Goal: Contribute content: Add original content to the website for others to see

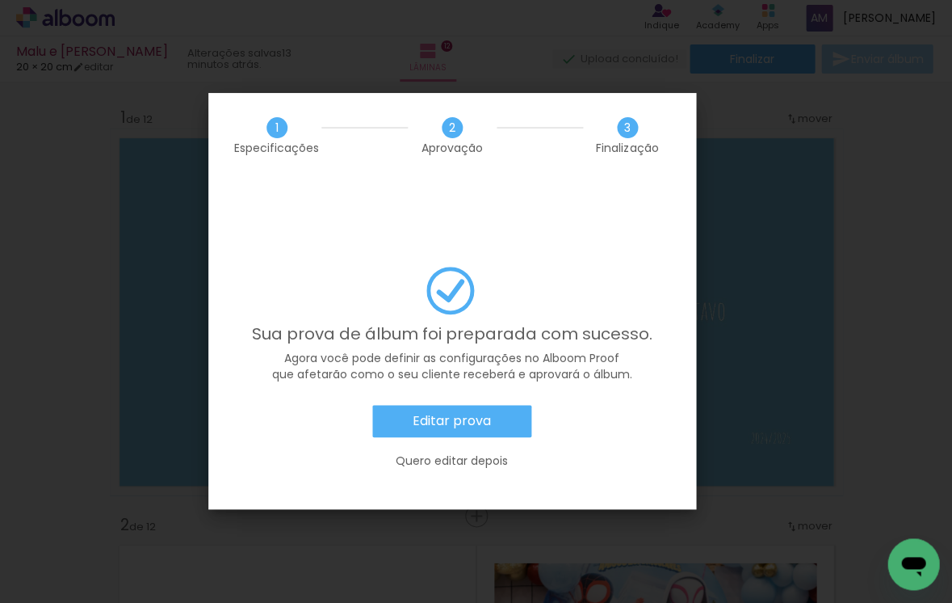
scroll to position [2913, 0]
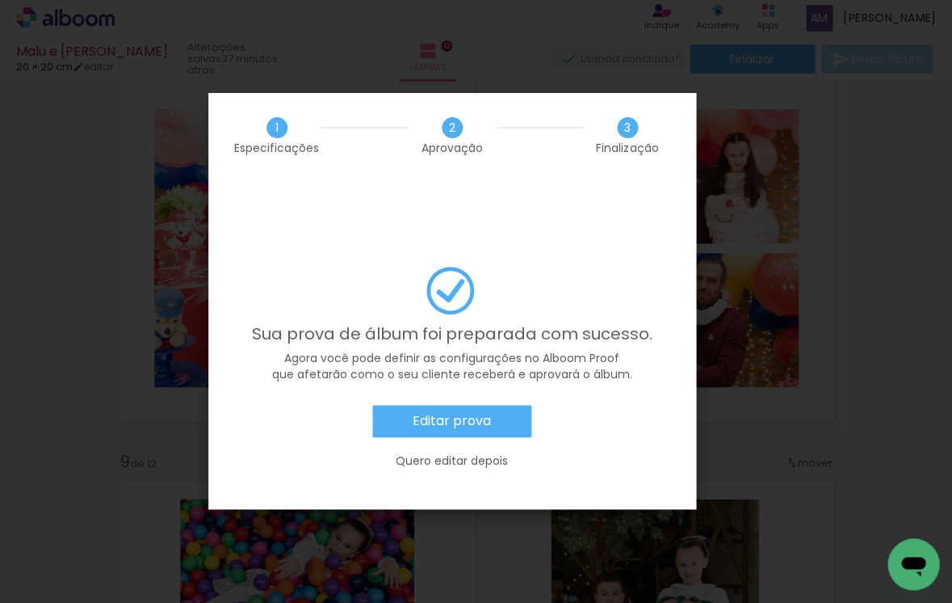
click at [490, 405] on paper-button "Editar prova" at bounding box center [451, 421] width 159 height 32
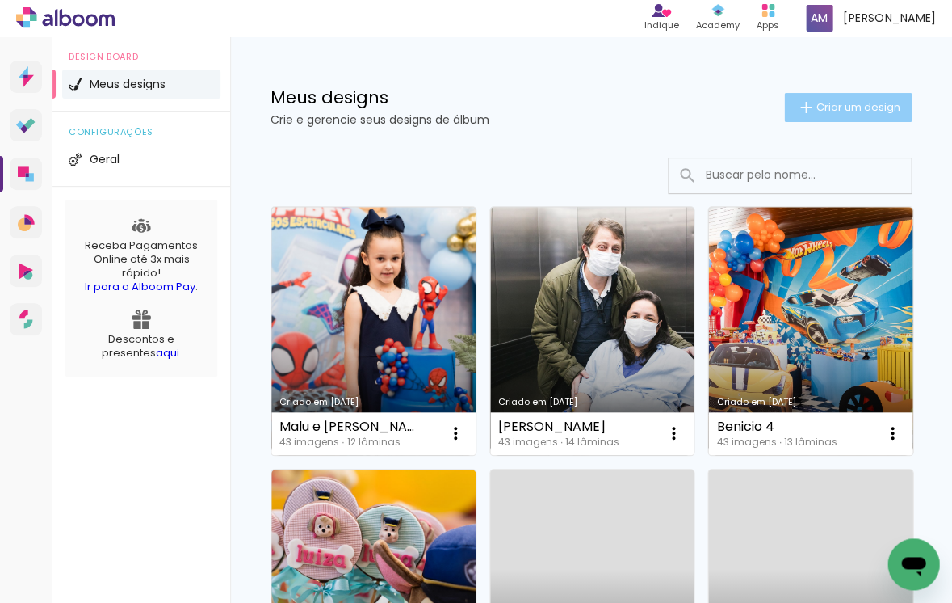
click at [829, 107] on span "Criar um design" at bounding box center [858, 107] width 84 height 10
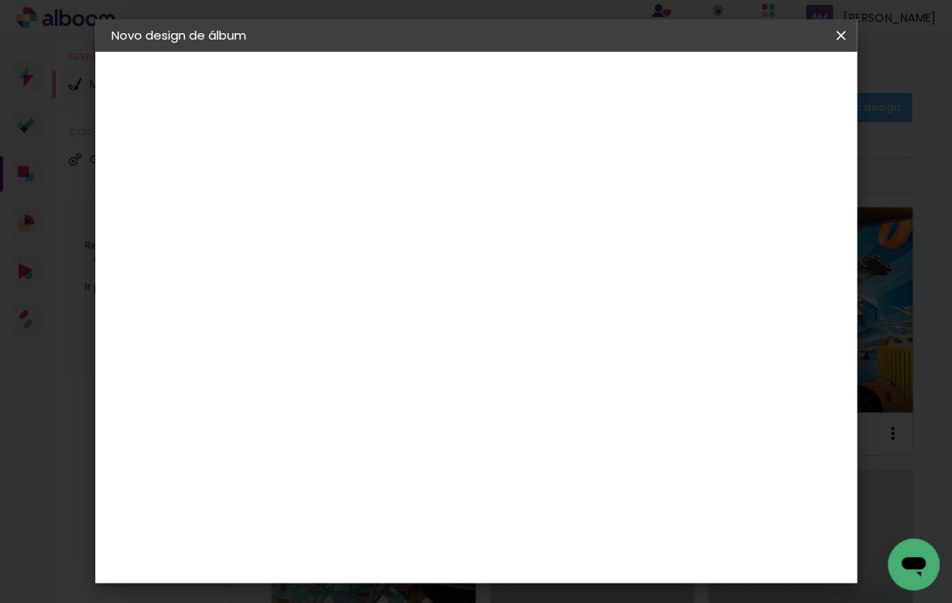
click at [376, 225] on input at bounding box center [376, 216] width 0 height 25
type input "Tiago 2"
type paper-input "Tiago 2"
click at [0, 0] on slot "Avançar" at bounding box center [0, 0] width 0 height 0
click at [0, 0] on slot "Tamanho Livre" at bounding box center [0, 0] width 0 height 0
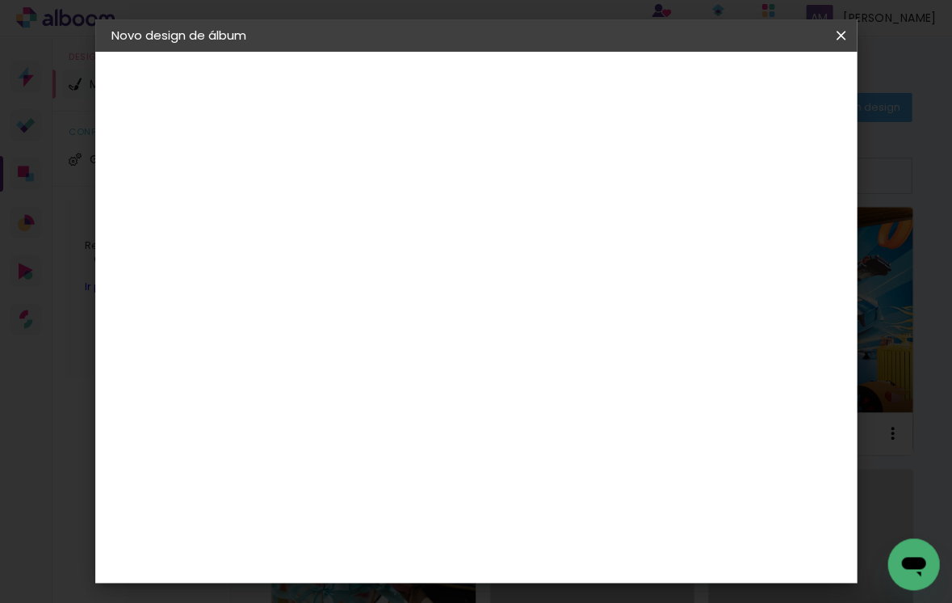
click at [0, 0] on slot "Avançar" at bounding box center [0, 0] width 0 height 0
type input "3"
type paper-input "3"
click at [383, 182] on input "3" at bounding box center [365, 185] width 56 height 20
type input "4"
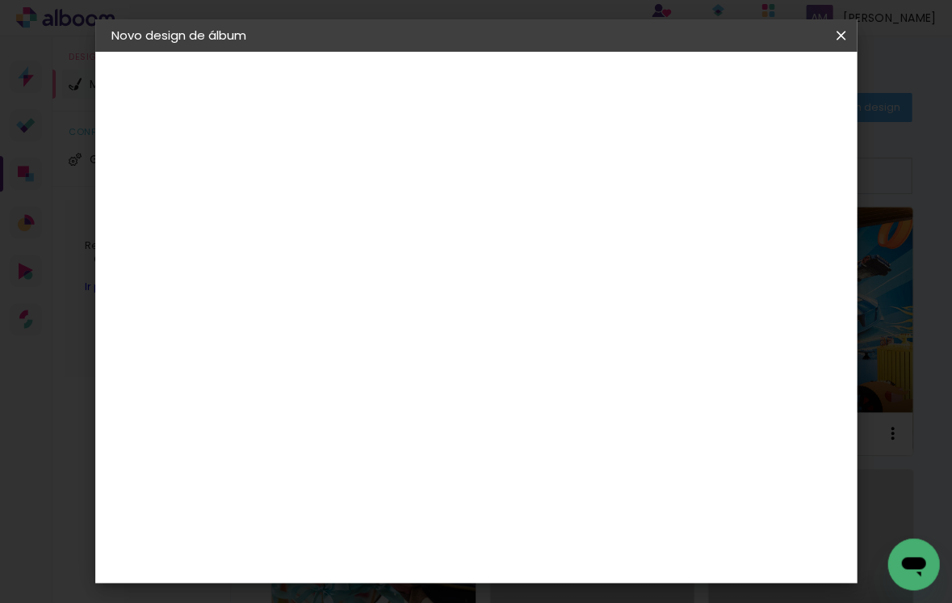
type paper-input "4"
click at [383, 182] on input "4" at bounding box center [365, 185] width 56 height 20
type input "5"
type paper-input "5"
click at [383, 182] on input "5" at bounding box center [365, 185] width 56 height 20
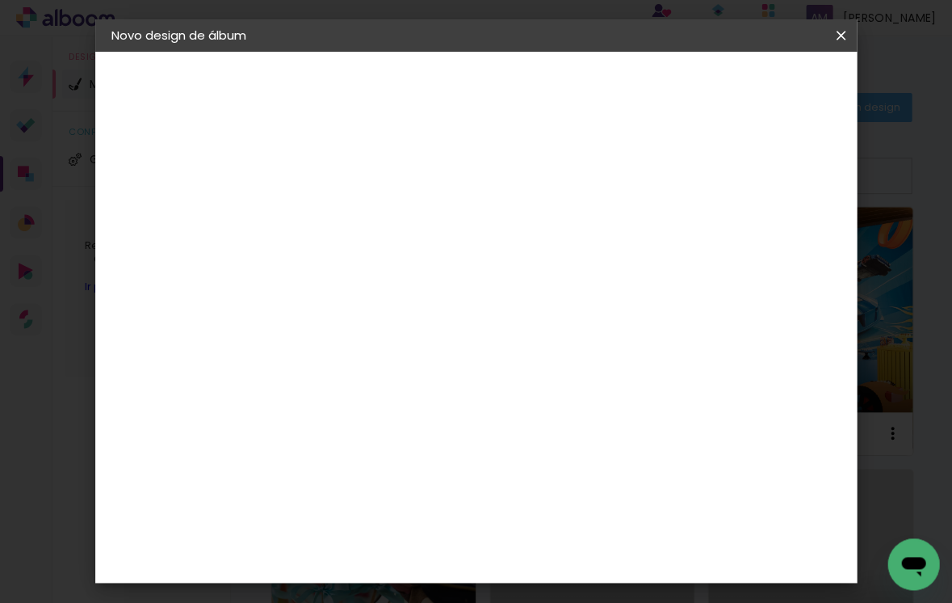
click at [344, 394] on input "30" at bounding box center [324, 390] width 42 height 24
type input "3"
type input "20,3"
type paper-input "20,3"
click at [586, 473] on input "60" at bounding box center [570, 477] width 42 height 24
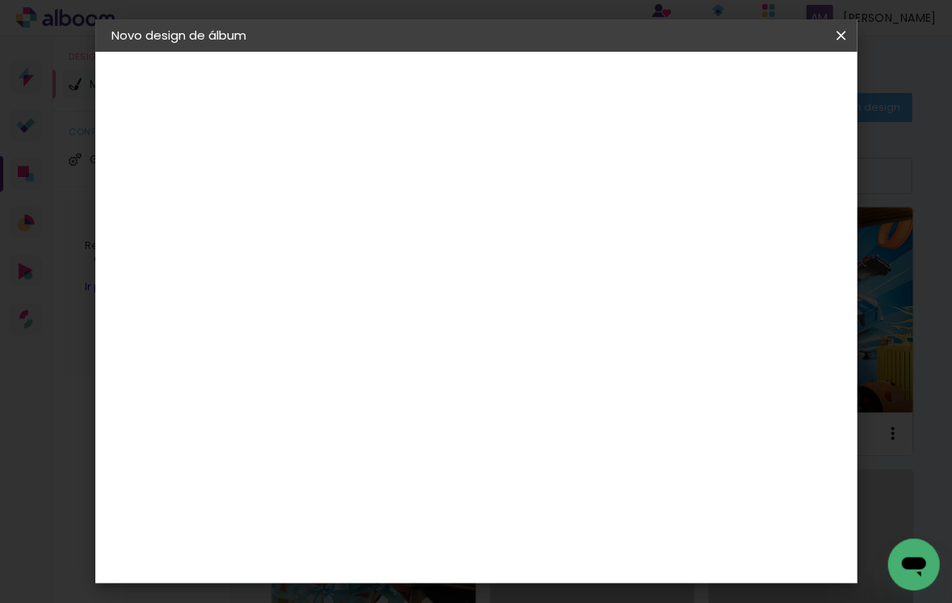
click at [590, 475] on input "60" at bounding box center [570, 477] width 42 height 24
type input "6"
type input "40,6"
type paper-input "40,6"
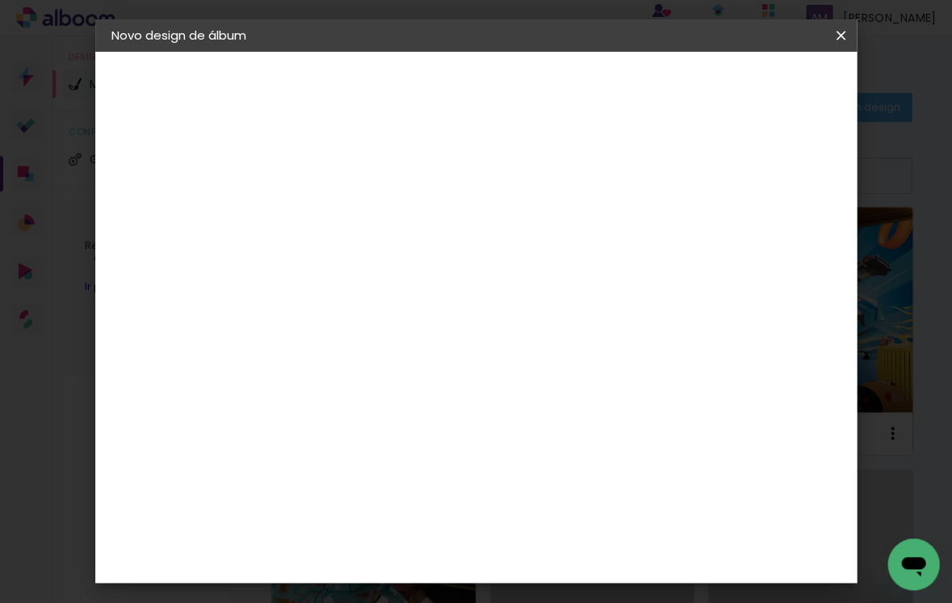
click at [751, 90] on span "Iniciar design" at bounding box center [721, 91] width 59 height 23
